Goal: Find specific page/section: Find specific page/section

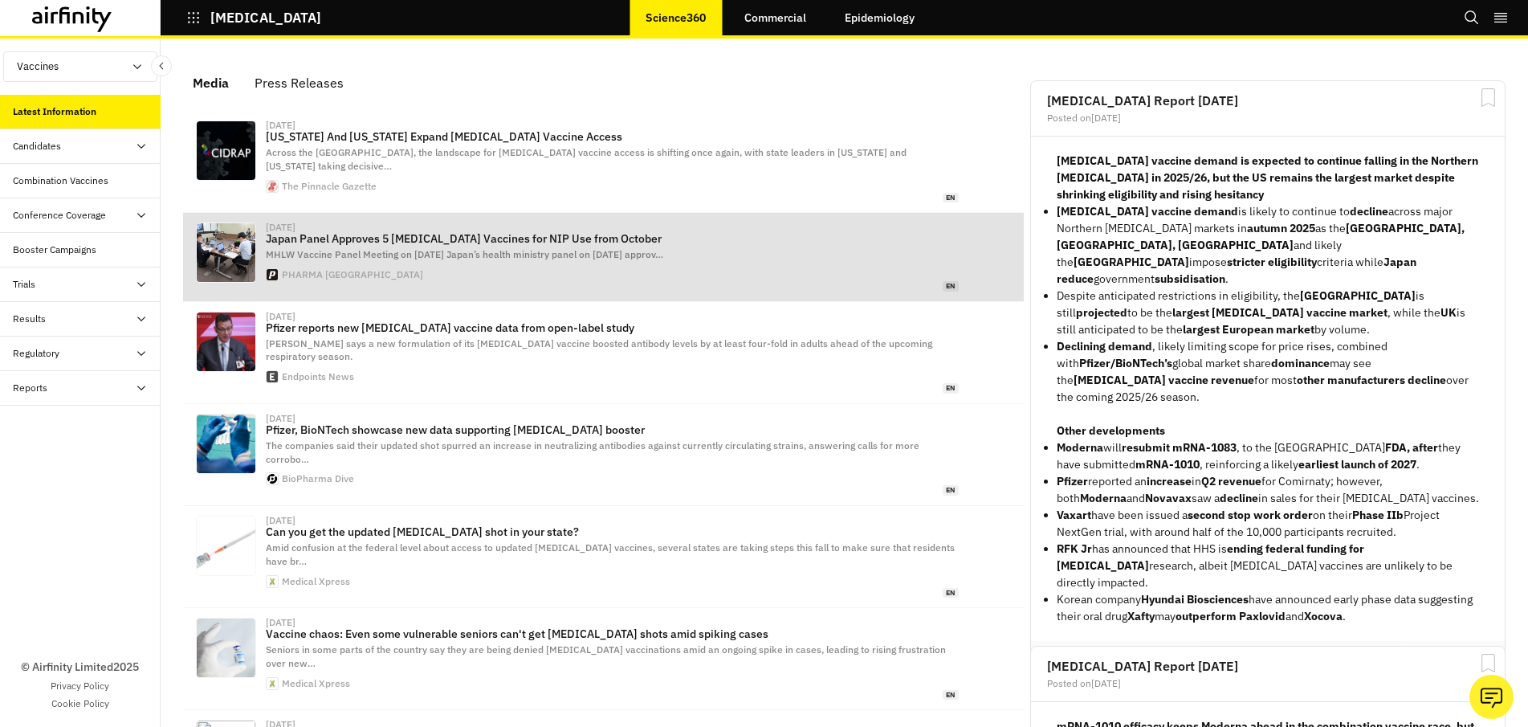
scroll to position [1002, 482]
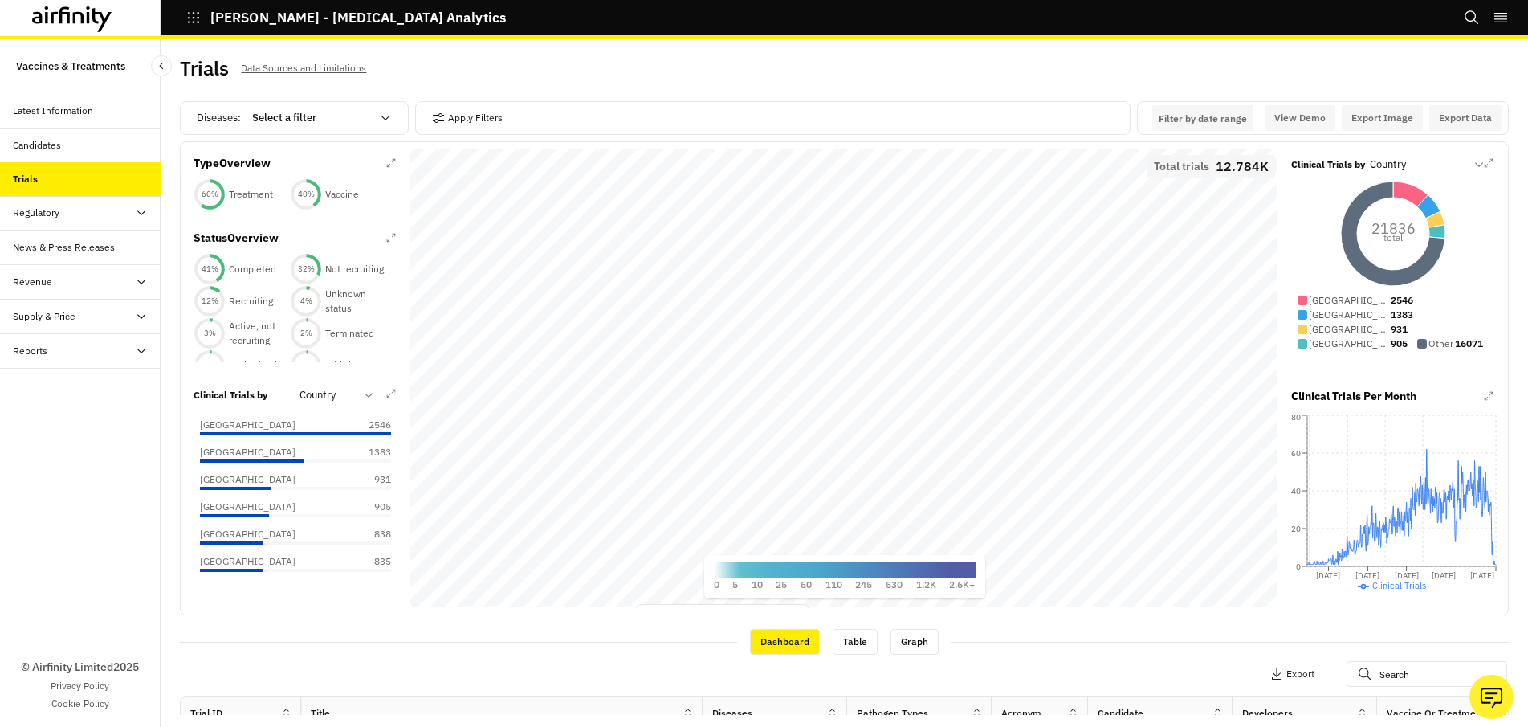
click at [616, 662] on div "Apply Filters Columns Export" at bounding box center [844, 675] width 1329 height 42
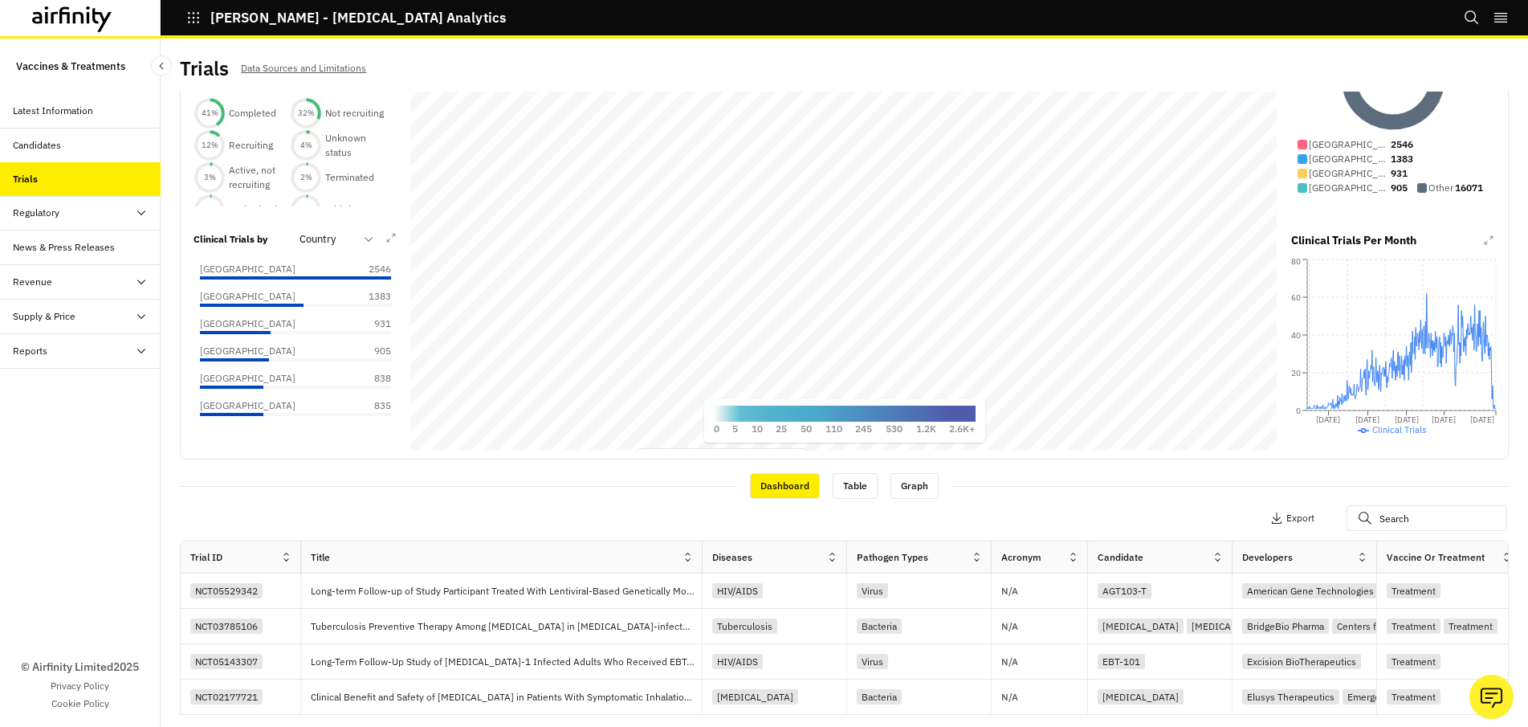
scroll to position [165, 0]
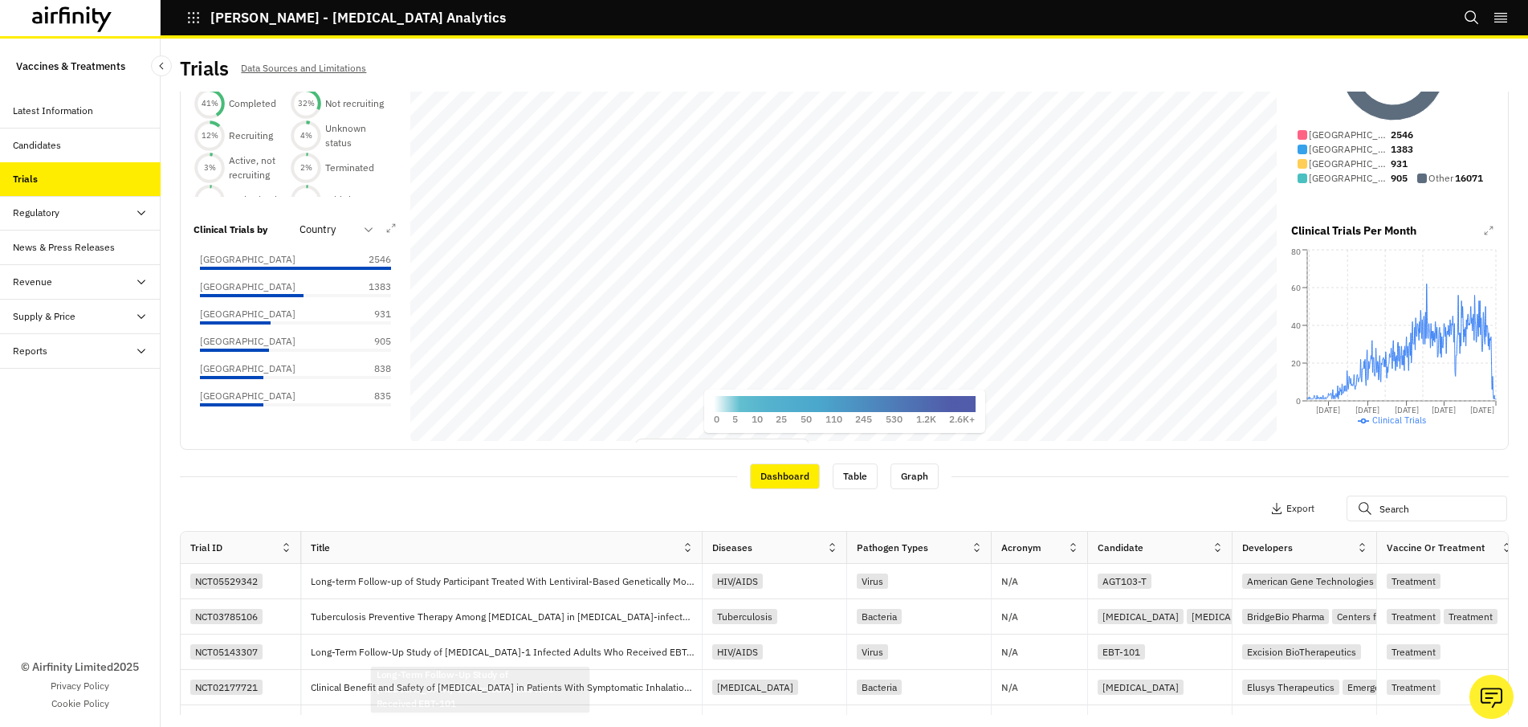
click at [697, 487] on div "Dashboard Table Graph" at bounding box center [844, 475] width 1329 height 27
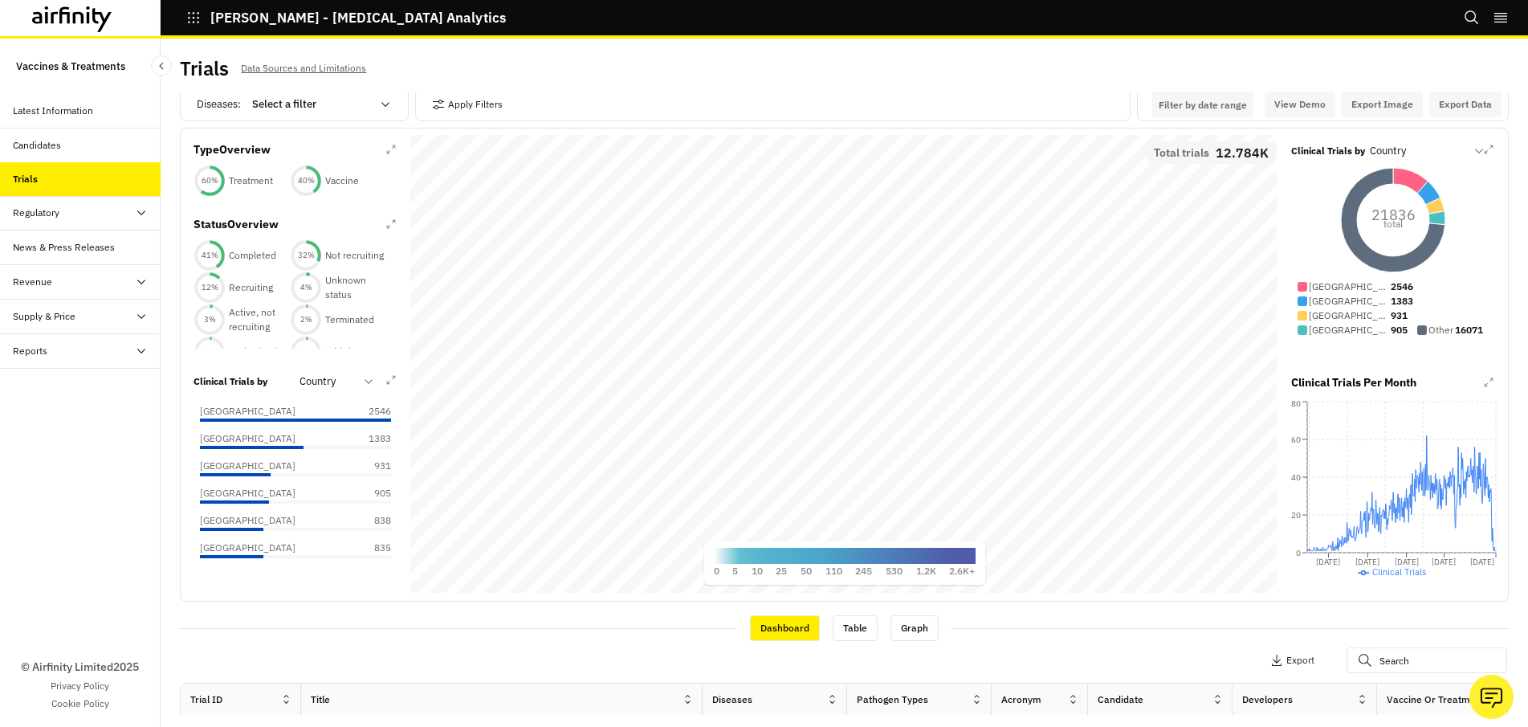
scroll to position [14, 0]
